Goal: Find specific page/section: Find specific page/section

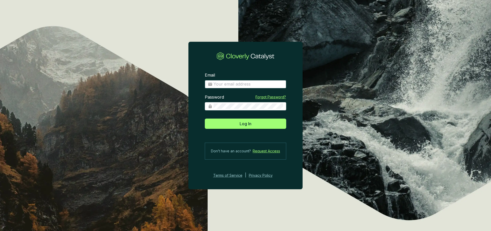
click at [228, 86] on input "Email" at bounding box center [249, 84] width 70 height 6
type input "[PERSON_NAME][EMAIL_ADDRESS][DOMAIN_NAME]"
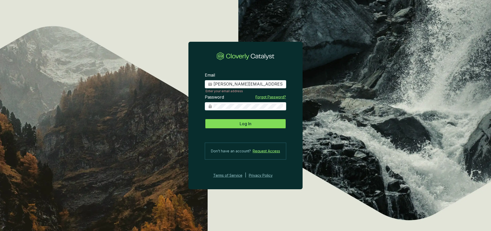
click at [255, 124] on button "Log In" at bounding box center [245, 124] width 81 height 10
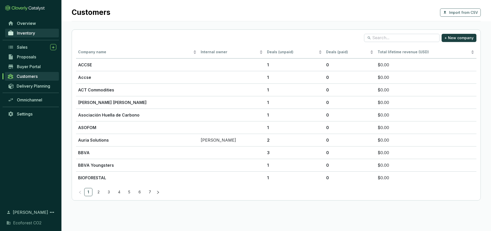
click at [29, 34] on span "Inventory" at bounding box center [26, 32] width 18 height 5
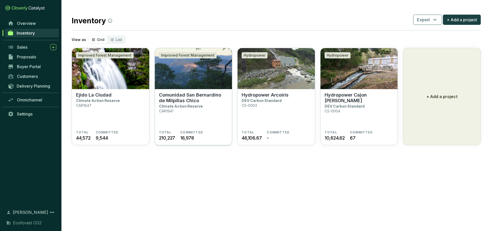
click at [185, 102] on p "Comunidad San Bernardino de Milpillas Chico" at bounding box center [193, 97] width 69 height 11
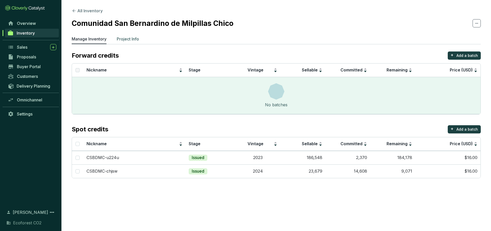
click at [137, 38] on p "Project Info" at bounding box center [128, 39] width 22 height 6
